Goal: Contribute content: Contribute content

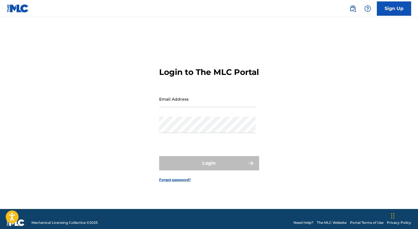
click at [223, 107] on input "Email Address" at bounding box center [207, 99] width 97 height 16
type input "[EMAIL_ADDRESS][DOMAIN_NAME]"
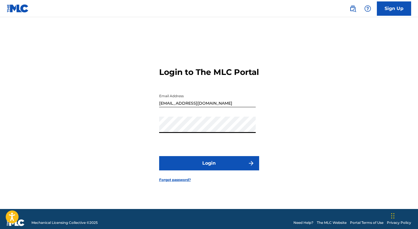
click at [209, 170] on button "Login" at bounding box center [209, 163] width 100 height 14
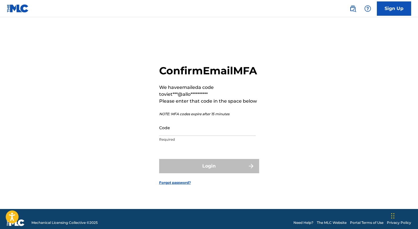
click at [199, 136] on input "Code" at bounding box center [207, 127] width 97 height 16
paste input "802162"
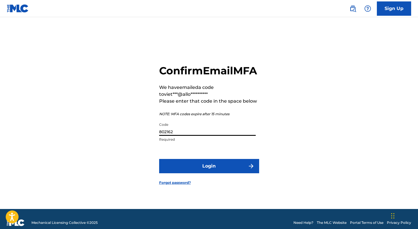
type input "802162"
click at [190, 169] on button "Login" at bounding box center [209, 166] width 100 height 14
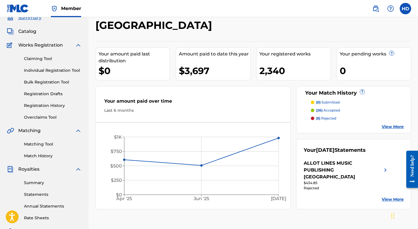
scroll to position [24, 0]
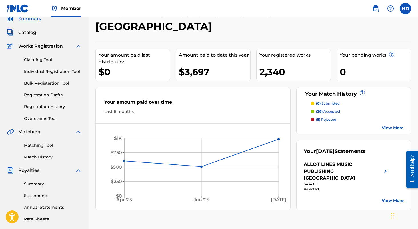
click at [58, 86] on link "Bulk Registration Tool" at bounding box center [53, 83] width 58 height 6
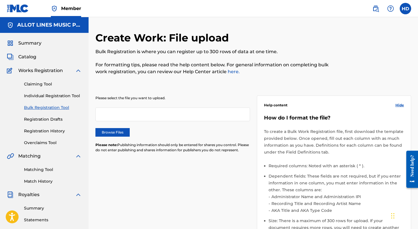
click at [100, 129] on label "Browse Files" at bounding box center [112, 132] width 34 height 9
click at [0, 0] on input "Browse Files" at bounding box center [0, 0] width 0 height 0
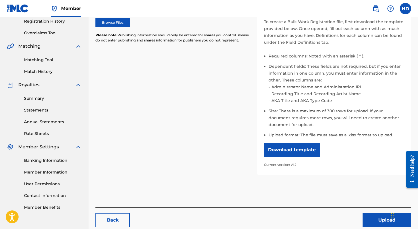
scroll to position [141, 0]
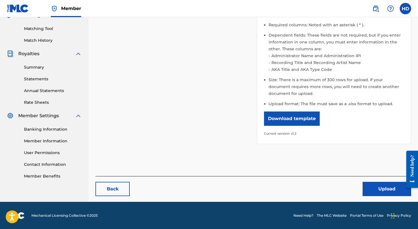
click at [378, 185] on button "Upload" at bounding box center [387, 189] width 49 height 14
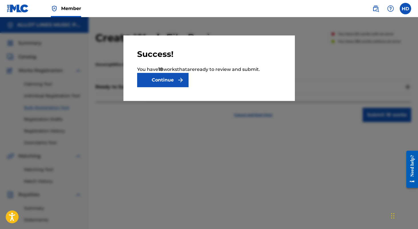
click at [174, 83] on button "Continue" at bounding box center [162, 80] width 51 height 14
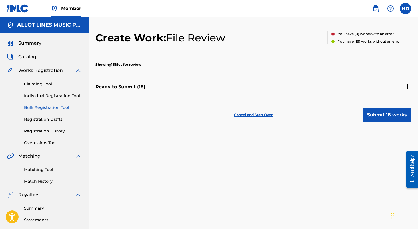
click at [392, 115] on button "Submit 18 works" at bounding box center [387, 115] width 49 height 14
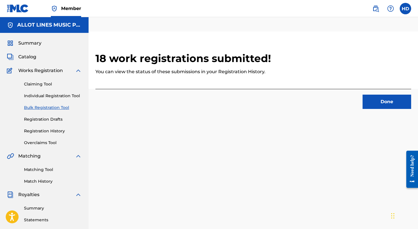
click at [375, 106] on button "Done" at bounding box center [387, 102] width 49 height 14
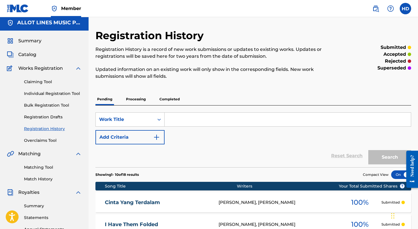
scroll to position [3, 0]
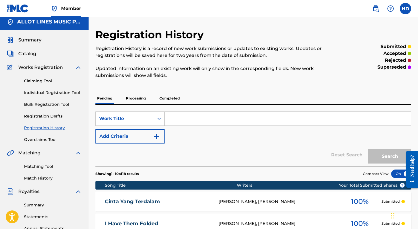
click at [138, 95] on p "Processing" at bounding box center [135, 98] width 23 height 12
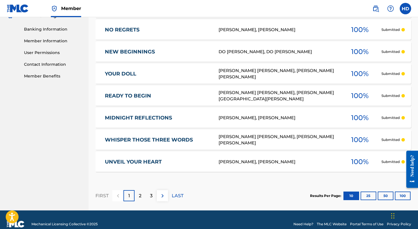
scroll to position [250, 0]
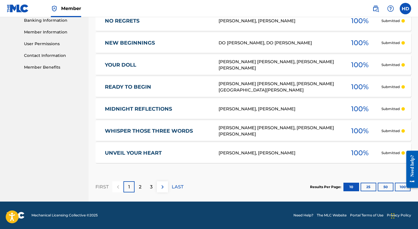
click at [152, 188] on p "3" at bounding box center [151, 186] width 3 height 7
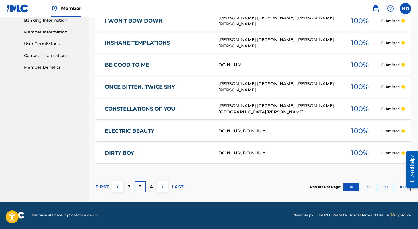
click at [158, 185] on button at bounding box center [162, 186] width 11 height 11
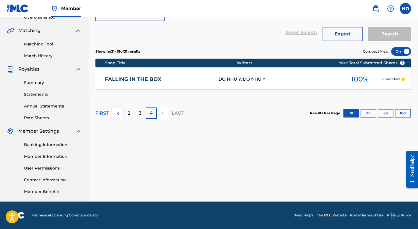
click at [129, 114] on p "2" at bounding box center [129, 113] width 3 height 7
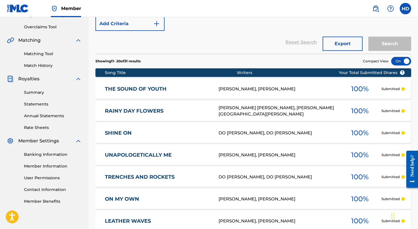
scroll to position [0, 0]
